Goal: Task Accomplishment & Management: Use online tool/utility

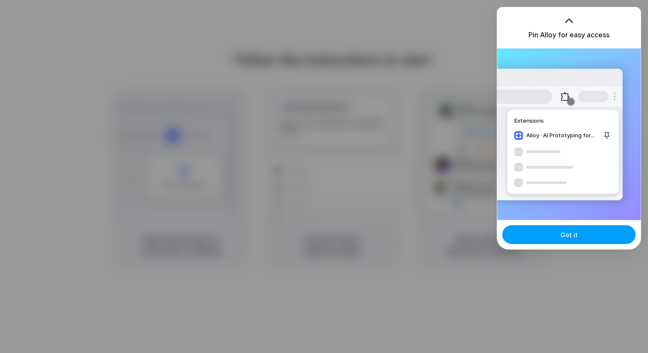
click at [572, 235] on span "Got it" at bounding box center [569, 234] width 17 height 9
